Goal: Check status: Check status

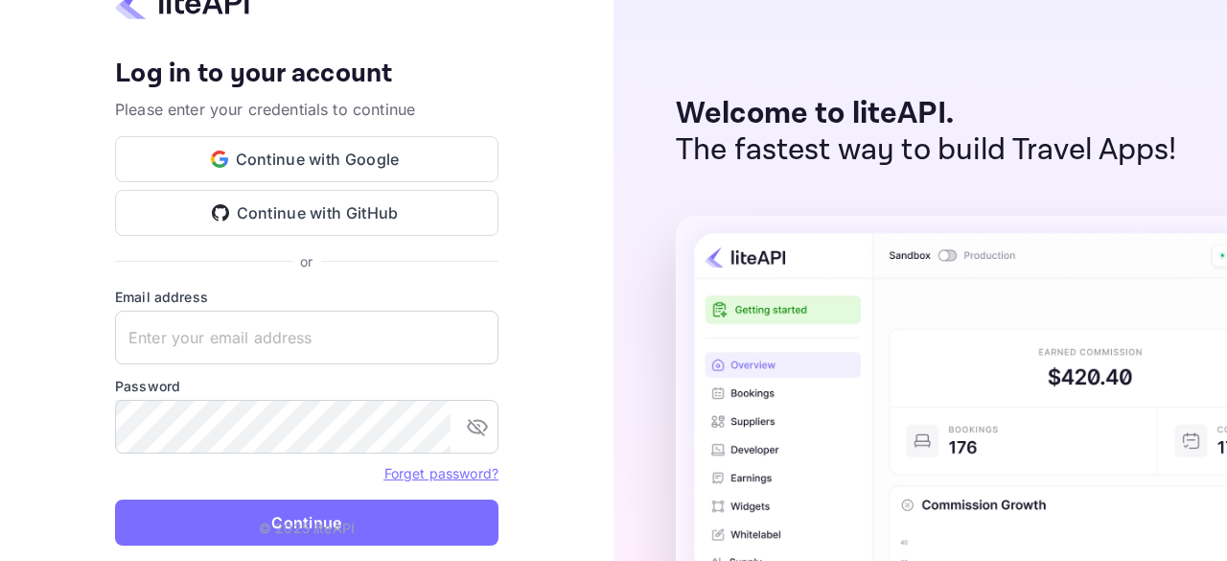
type input "[EMAIL_ADDRESS][DOMAIN_NAME]"
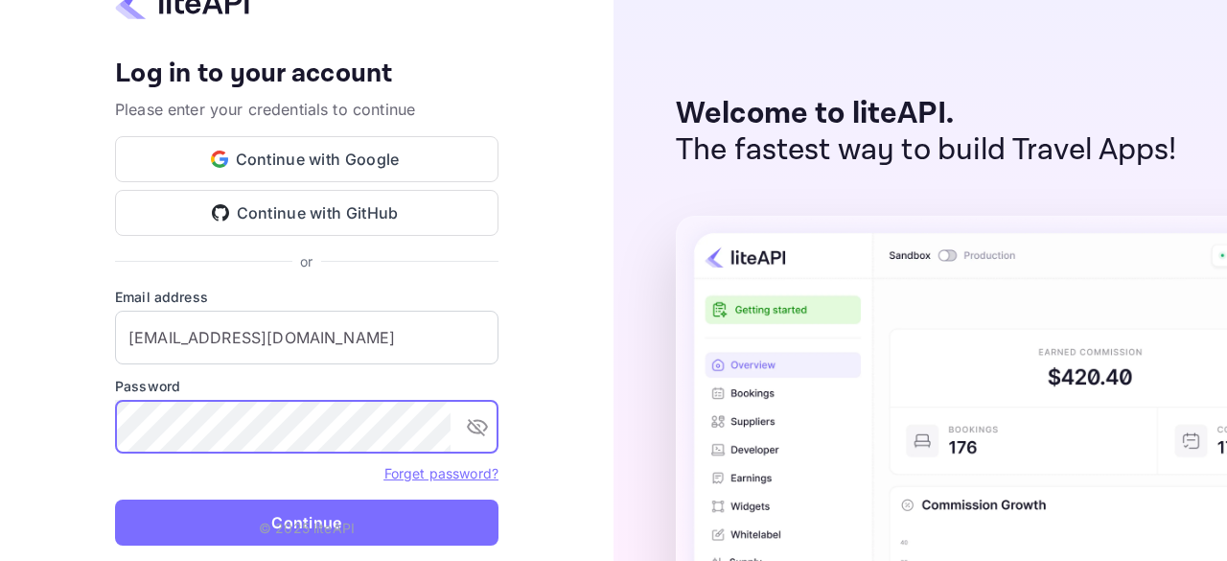
click at [297, 527] on p "© 2025 liteAPI" at bounding box center [307, 528] width 96 height 20
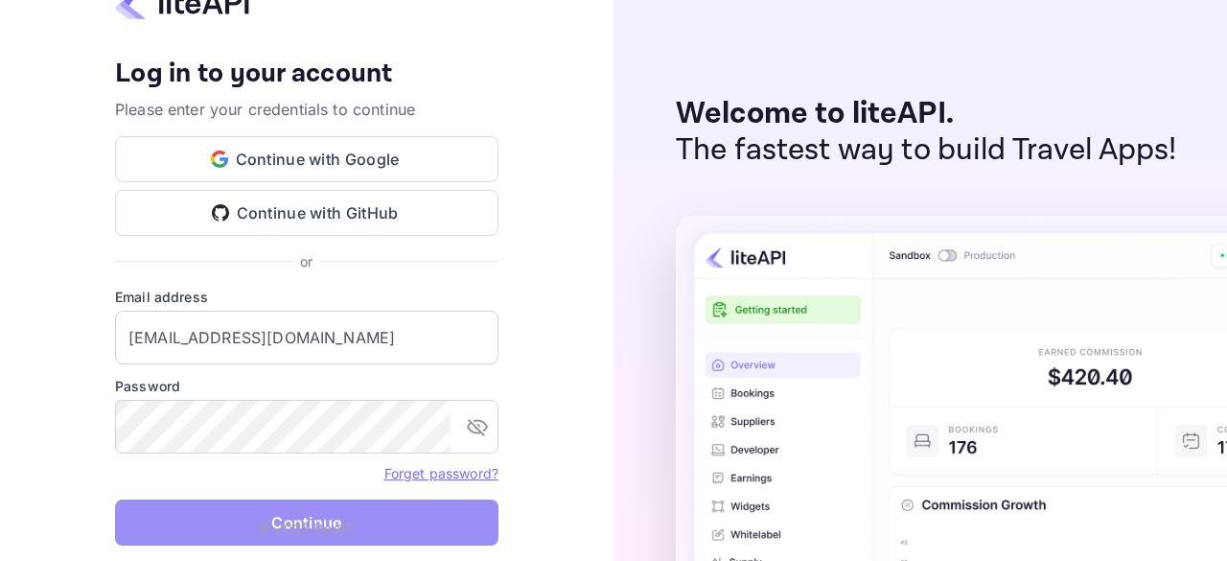
click at [243, 523] on button "Continue" at bounding box center [306, 522] width 383 height 46
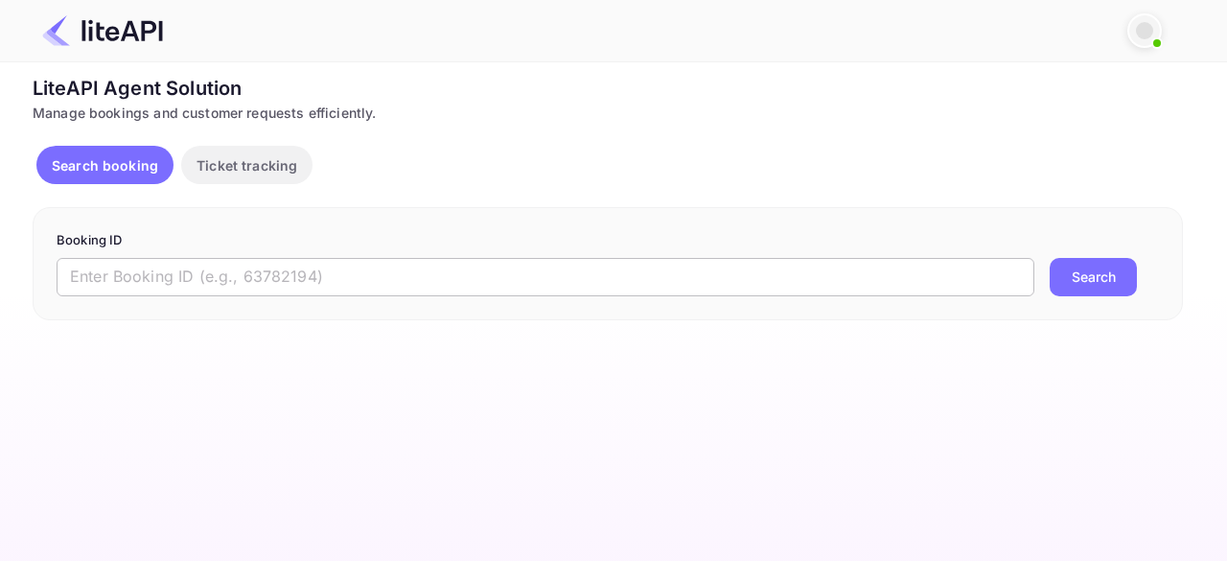
drag, startPoint x: 0, startPoint y: 0, endPoint x: 393, endPoint y: 266, distance: 474.3
click at [393, 266] on input "text" at bounding box center [546, 277] width 978 height 38
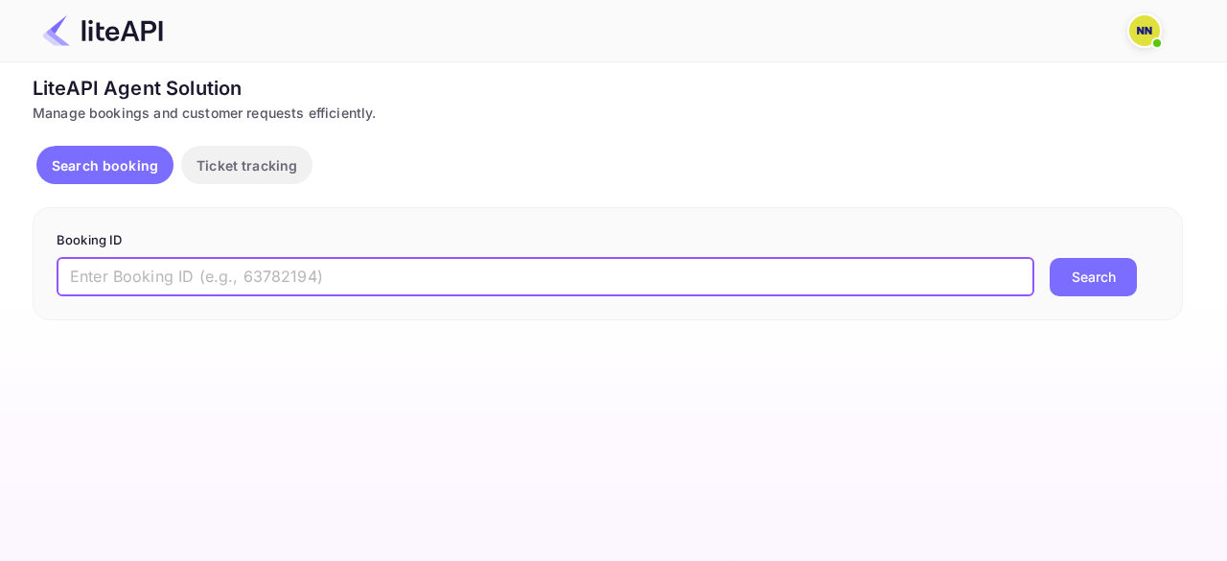
paste input "9197835"
type input "9197835"
click at [1097, 282] on button "Search" at bounding box center [1093, 277] width 87 height 38
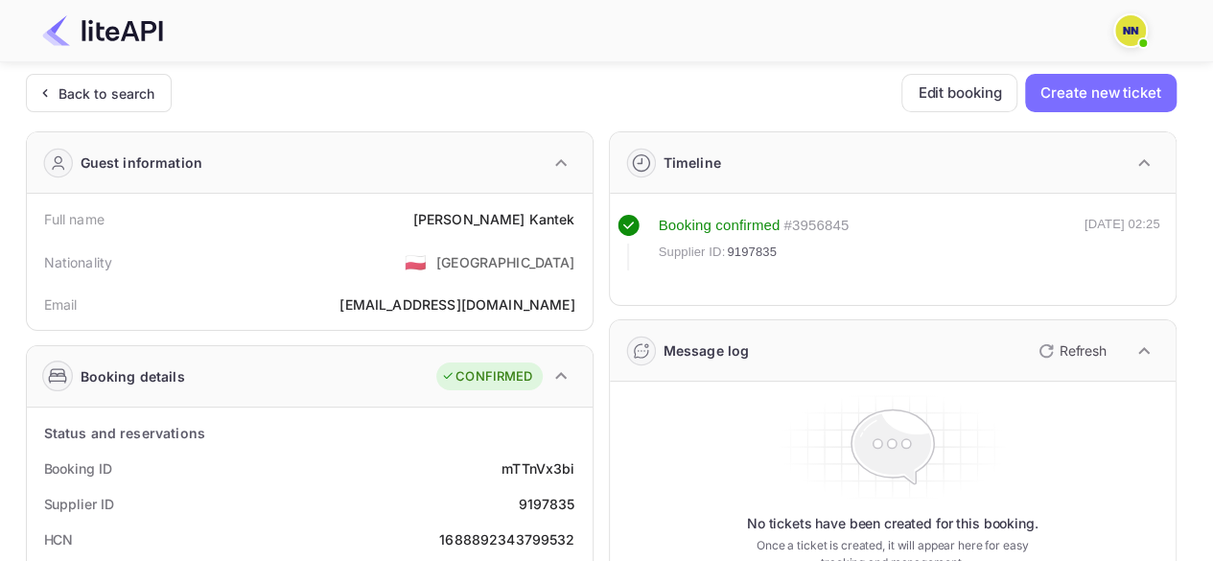
scroll to position [96, 0]
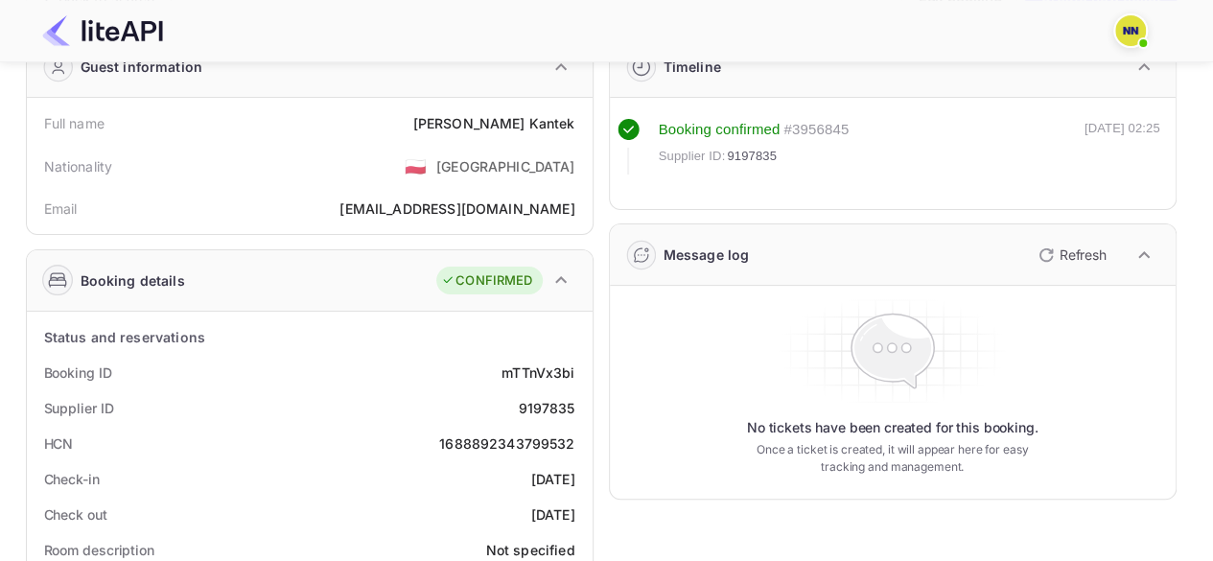
click at [491, 445] on div "1688892343799532" at bounding box center [506, 443] width 135 height 20
copy div "1688892343799532"
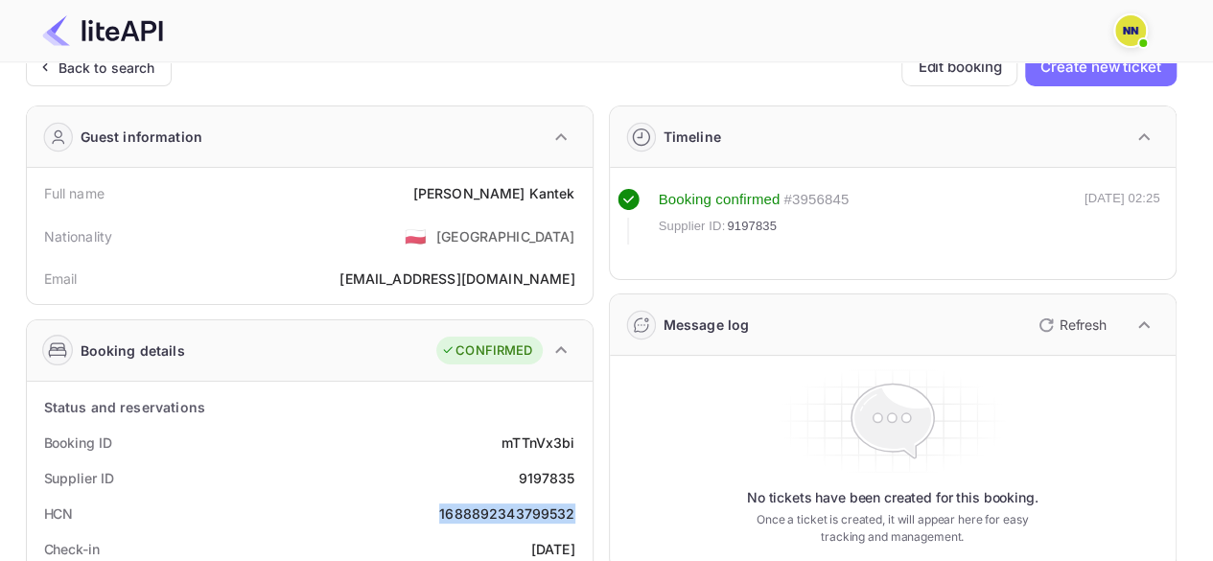
scroll to position [0, 0]
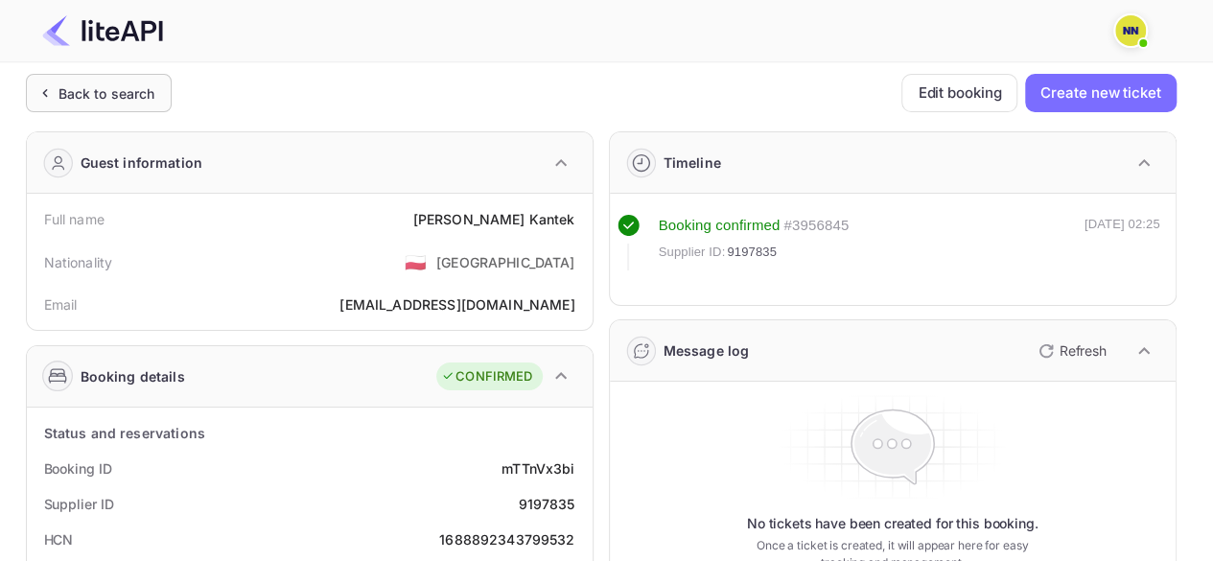
click at [105, 85] on div "Back to search" at bounding box center [106, 93] width 97 height 20
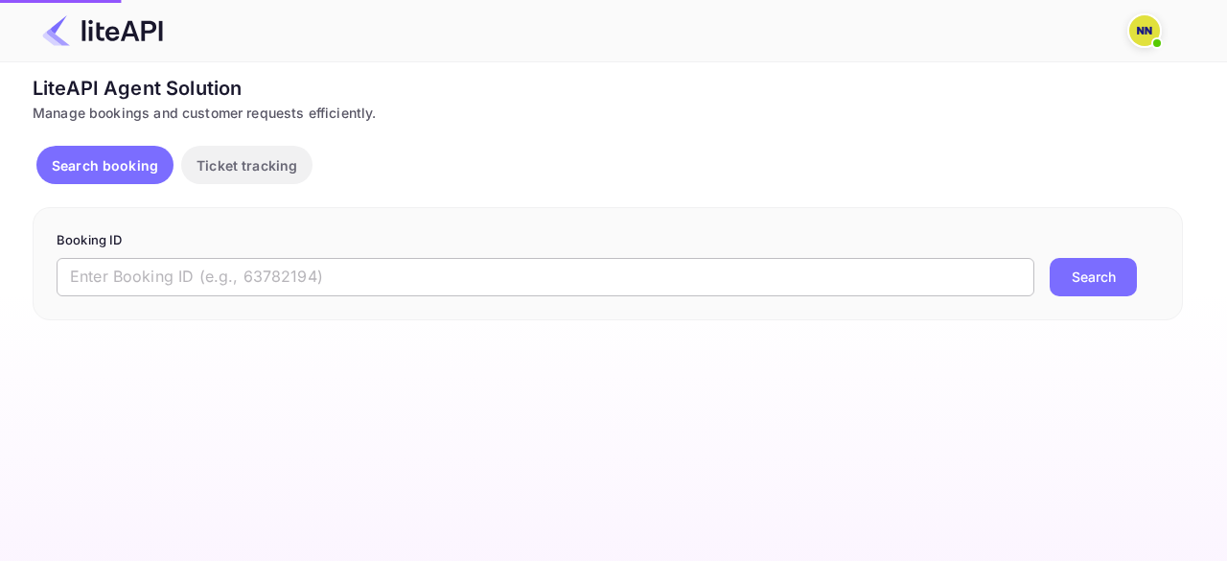
click at [305, 274] on input "text" at bounding box center [546, 277] width 978 height 38
paste input "9199645"
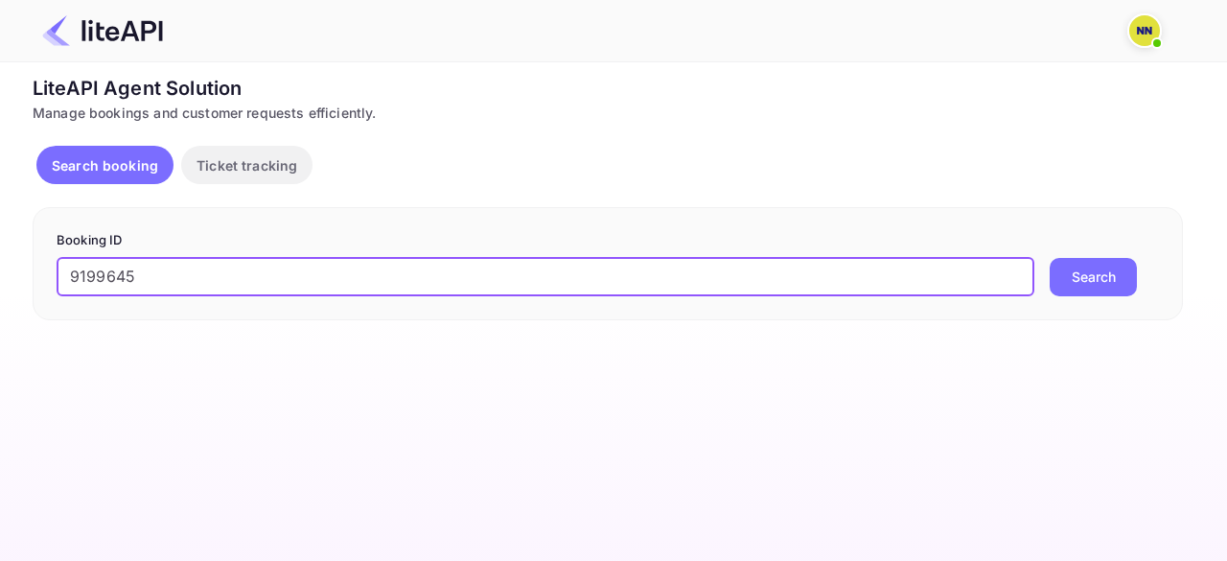
type input "9199645"
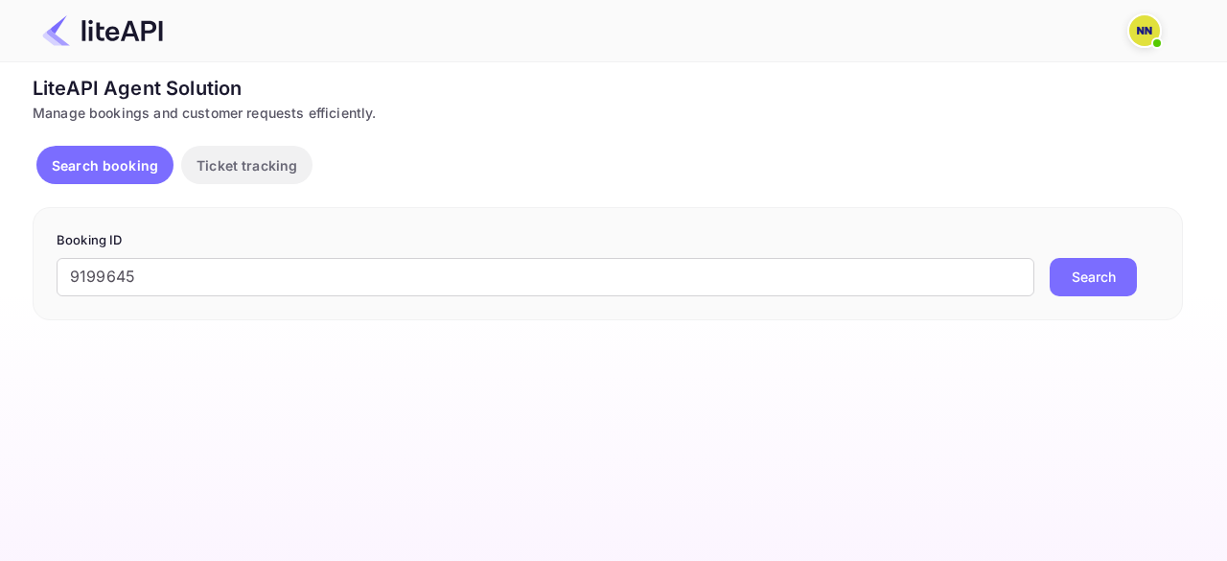
click at [1066, 276] on button "Search" at bounding box center [1093, 277] width 87 height 38
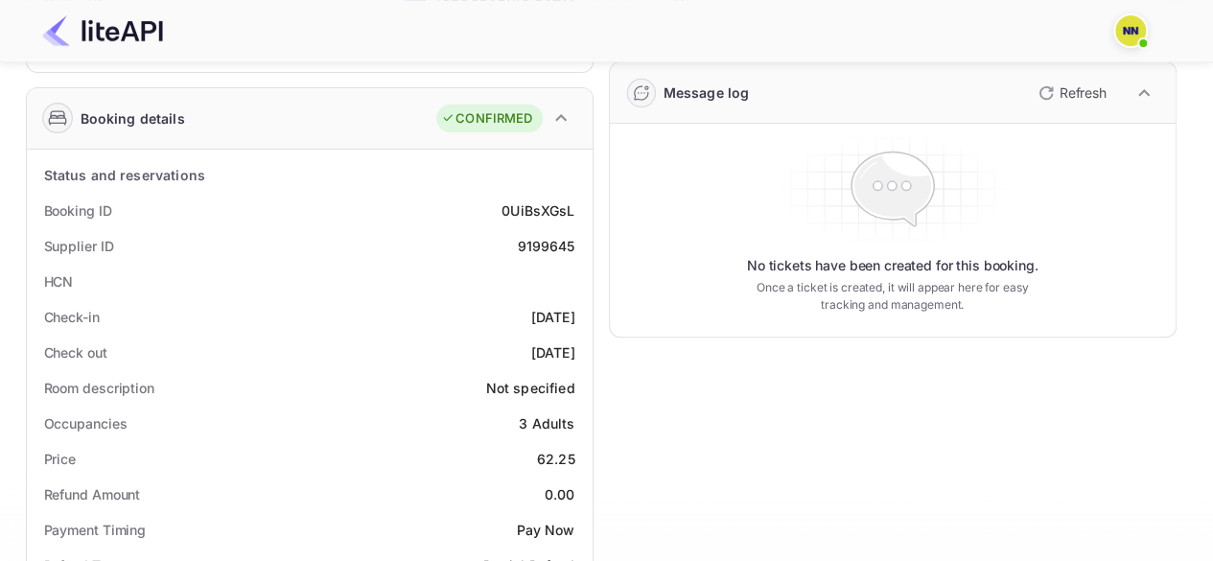
scroll to position [288, 0]
